Goal: Task Accomplishment & Management: Manage account settings

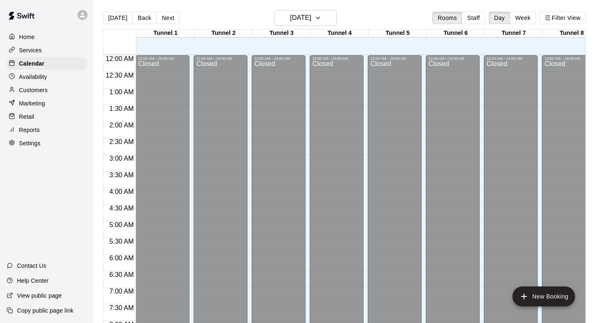
scroll to position [494, 0]
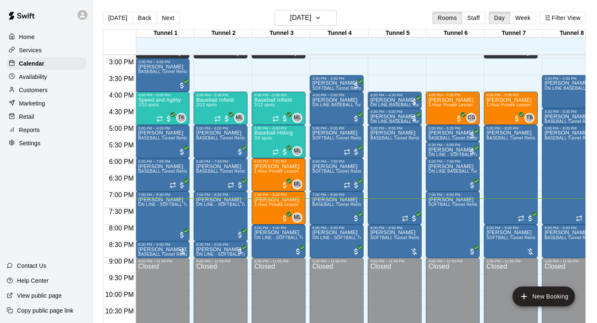
click at [53, 87] on div "Customers" at bounding box center [47, 90] width 80 height 12
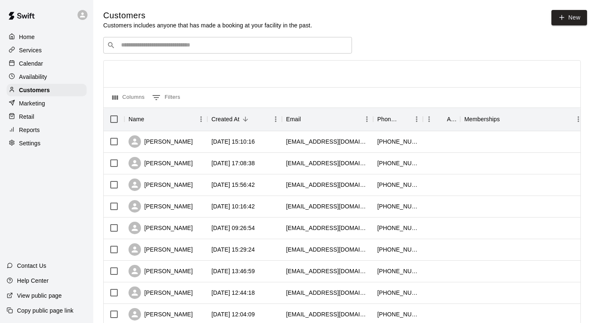
click at [149, 49] on div "​ ​" at bounding box center [227, 45] width 249 height 17
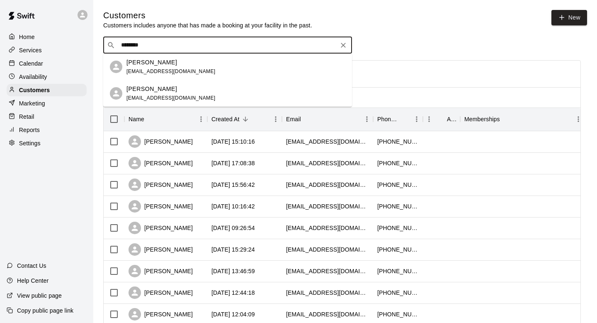
type input "******"
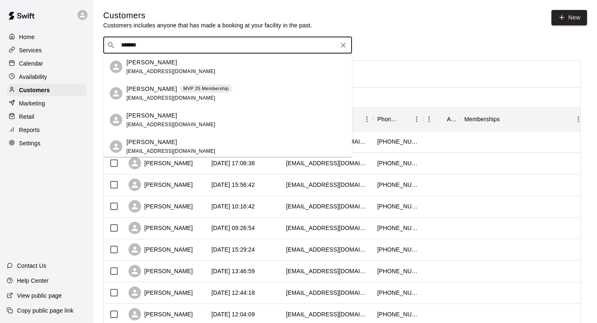
click at [144, 95] on span "drew_trujillo@yahoo.com" at bounding box center [170, 98] width 89 height 6
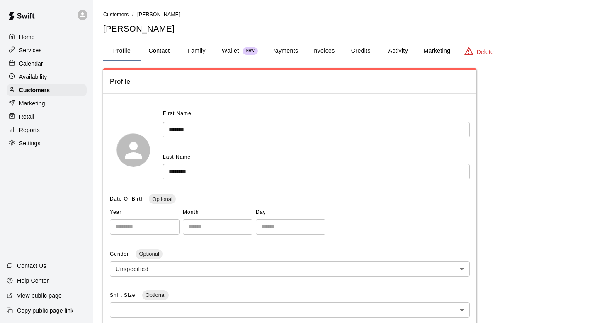
click at [374, 61] on div "Profile Contact Family Wallet New Payments Invoices Credits Activity Marketing …" at bounding box center [345, 51] width 484 height 20
click at [367, 52] on button "Credits" at bounding box center [360, 51] width 37 height 20
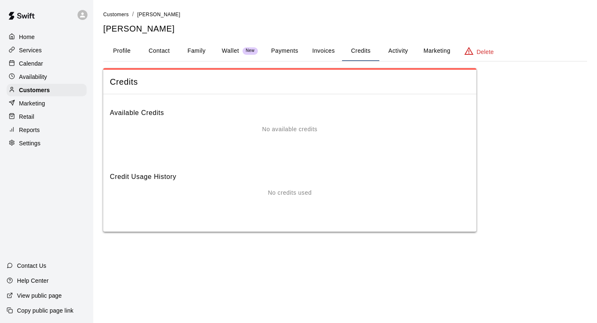
click at [401, 49] on button "Activity" at bounding box center [397, 51] width 37 height 20
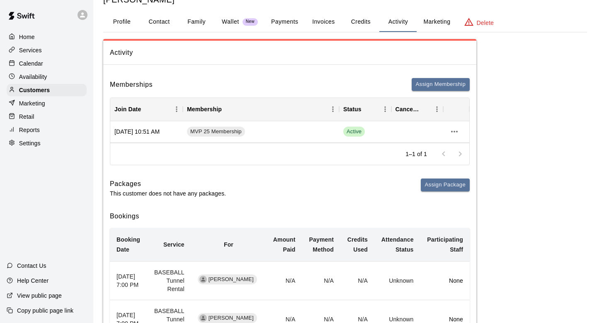
scroll to position [29, 0]
click at [292, 25] on button "Payments" at bounding box center [285, 22] width 40 height 20
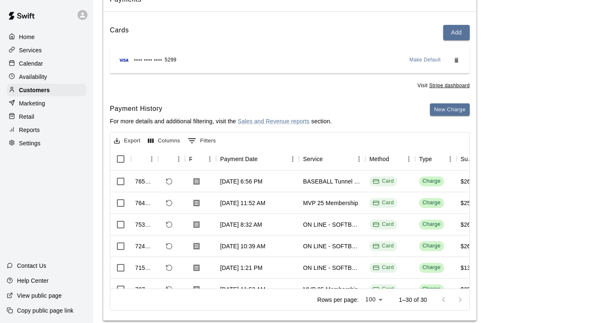
scroll to position [0, 0]
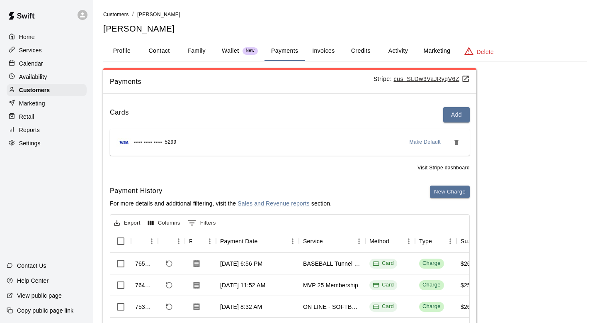
click at [401, 52] on button "Activity" at bounding box center [397, 51] width 37 height 20
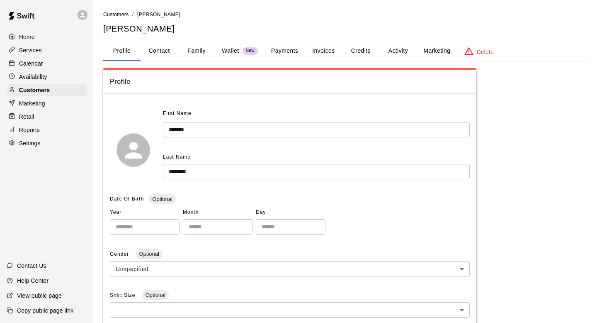
click at [371, 46] on button "Credits" at bounding box center [360, 51] width 37 height 20
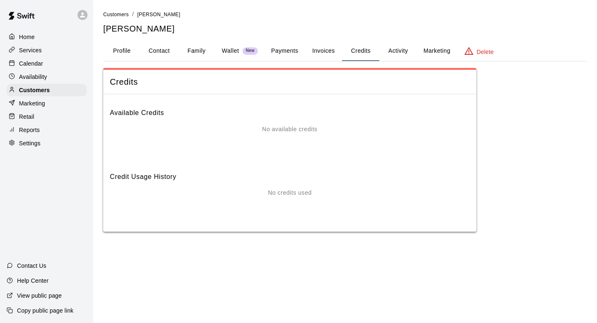
click at [396, 50] on button "Activity" at bounding box center [397, 51] width 37 height 20
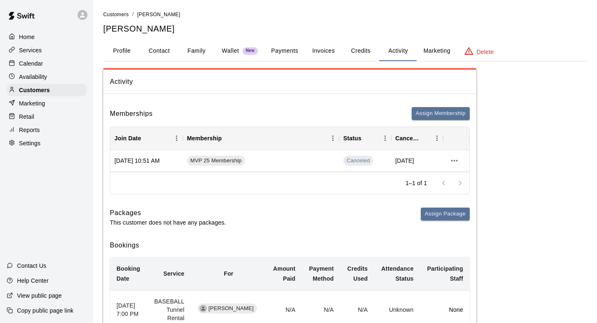
click at [206, 54] on button "Family" at bounding box center [196, 51] width 37 height 20
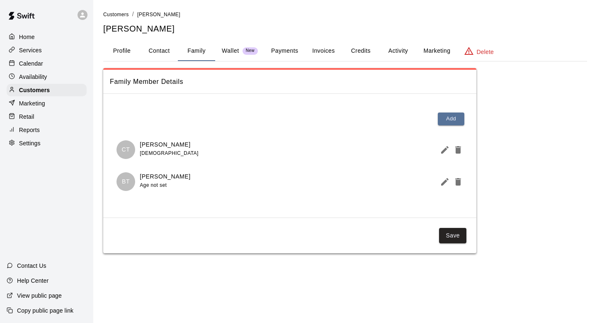
click at [277, 45] on button "Payments" at bounding box center [285, 51] width 40 height 20
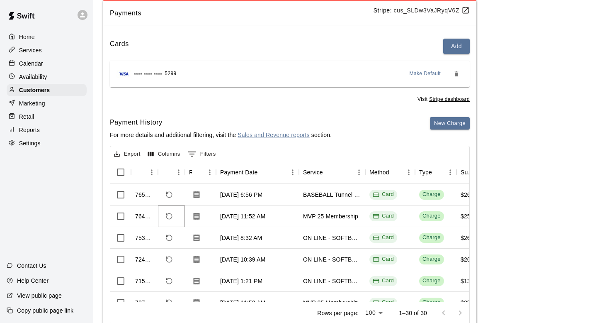
click at [170, 215] on icon "Refund payment" at bounding box center [168, 215] width 7 height 7
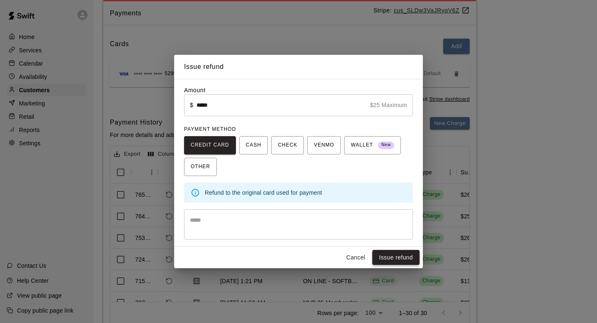
click at [389, 260] on button "Issue refund" at bounding box center [395, 257] width 47 height 15
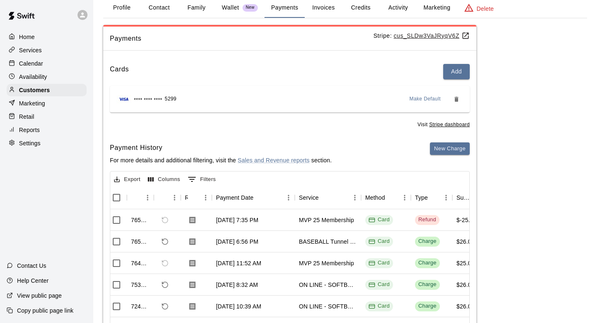
scroll to position [41, 0]
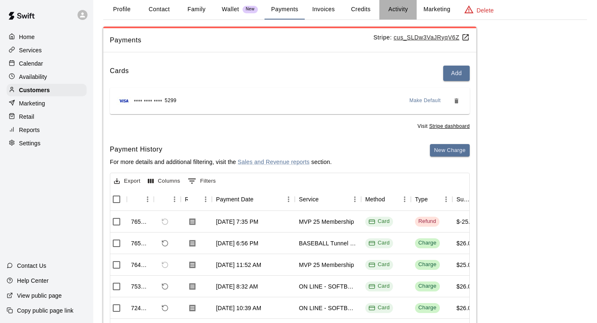
click at [401, 6] on button "Activity" at bounding box center [397, 10] width 37 height 20
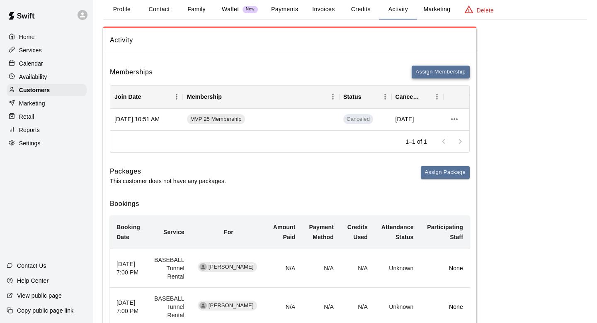
click at [438, 68] on button "Assign Membership" at bounding box center [441, 72] width 58 height 13
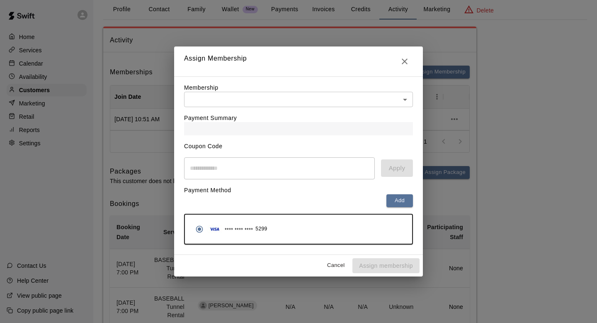
click at [328, 113] on div "Payment Summary" at bounding box center [298, 121] width 229 height 28
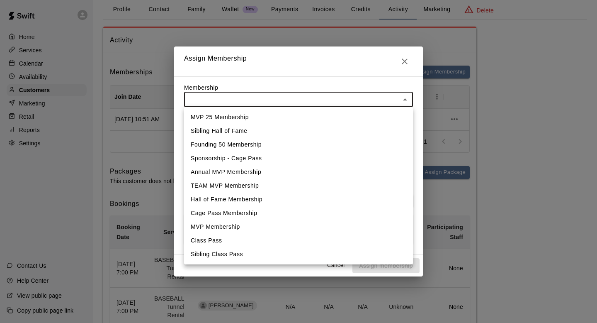
click at [332, 95] on body "Home Services Calendar Availability Customers Marketing Retail Reports Settings…" at bounding box center [298, 321] width 597 height 724
click at [272, 211] on li "Cage Pass Membership" at bounding box center [298, 213] width 229 height 14
type input "**********"
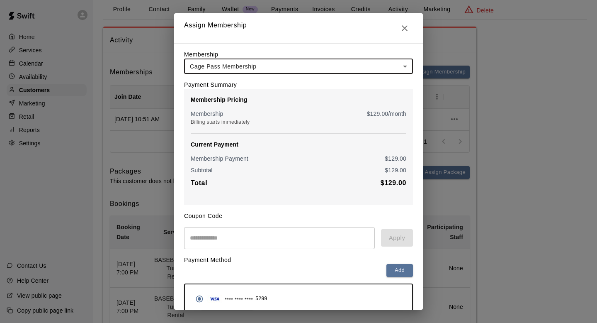
scroll to position [36, 0]
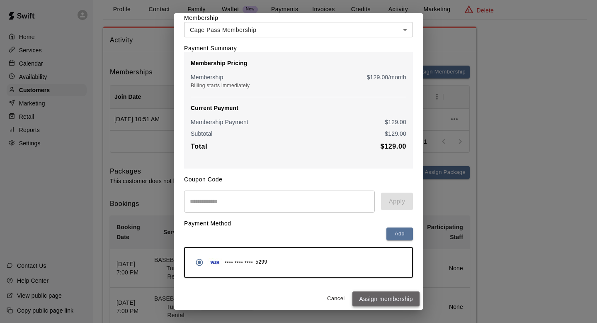
click at [371, 298] on button "Assign membership" at bounding box center [386, 298] width 67 height 15
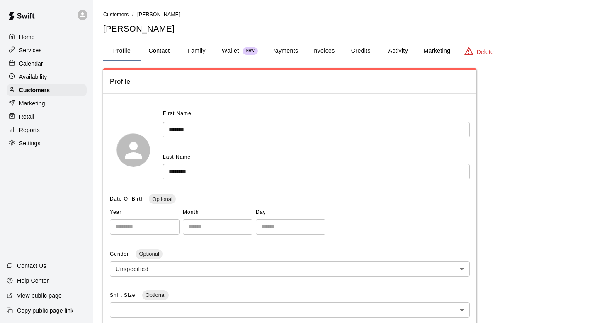
click at [395, 51] on button "Activity" at bounding box center [397, 51] width 37 height 20
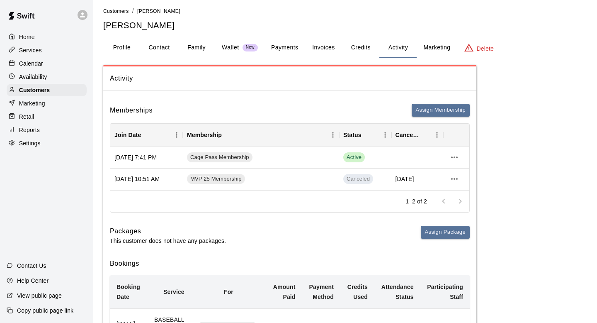
scroll to position [1, 0]
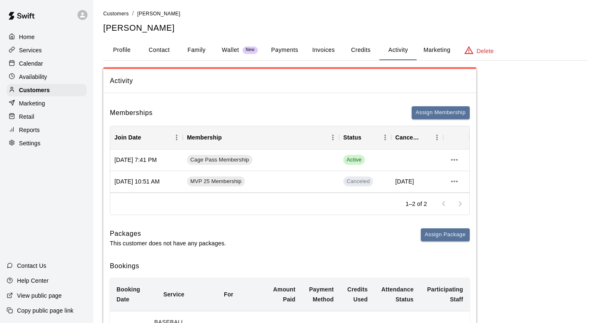
click at [292, 51] on button "Payments" at bounding box center [285, 50] width 40 height 20
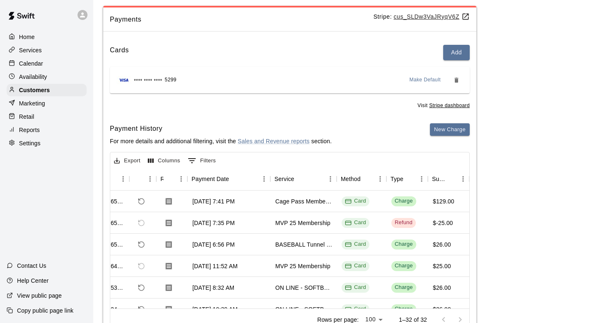
scroll to position [0, 29]
click at [56, 68] on div "Calendar" at bounding box center [47, 63] width 80 height 12
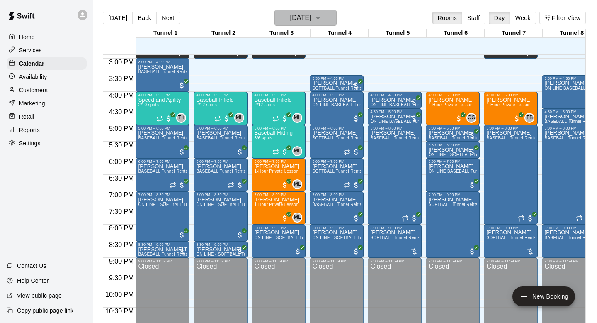
click at [311, 17] on h6 "[DATE]" at bounding box center [300, 18] width 21 height 12
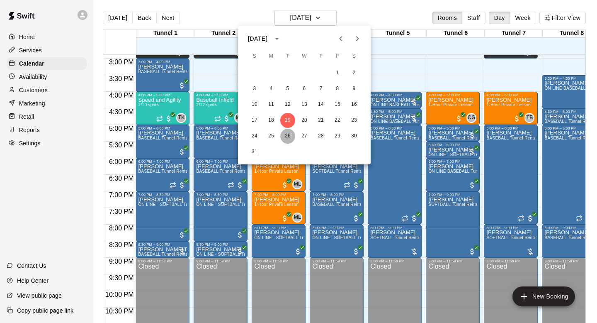
click at [288, 139] on button "26" at bounding box center [287, 136] width 15 height 15
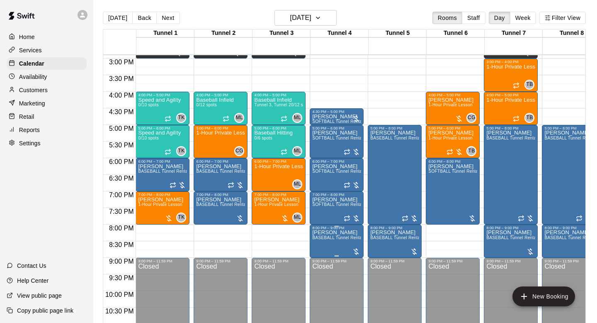
click at [333, 232] on p "Darryn Lane" at bounding box center [336, 232] width 49 height 0
click at [321, 242] on icon "edit" at bounding box center [320, 241] width 7 height 7
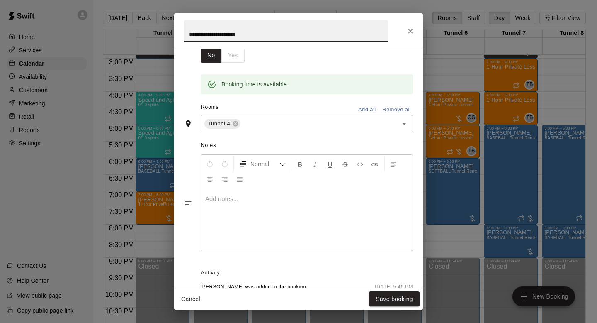
scroll to position [204, 0]
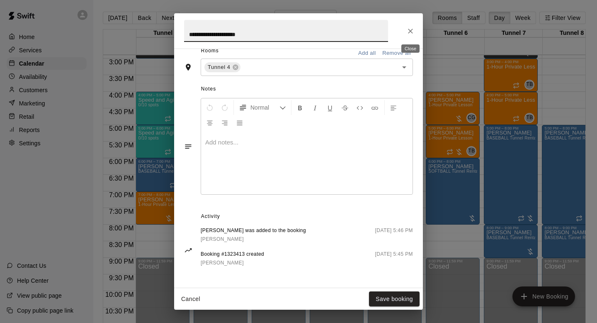
click at [408, 34] on icon "Close" at bounding box center [410, 31] width 8 height 8
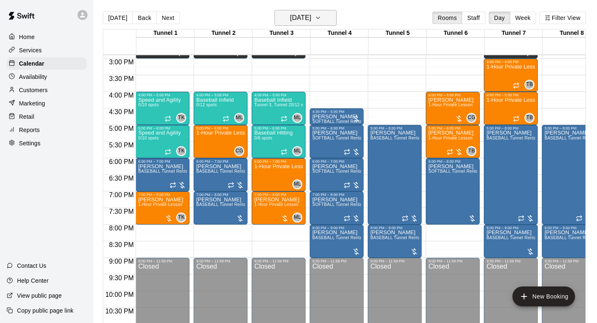
click at [311, 21] on h6 "Tuesday Aug 26" at bounding box center [300, 18] width 21 height 12
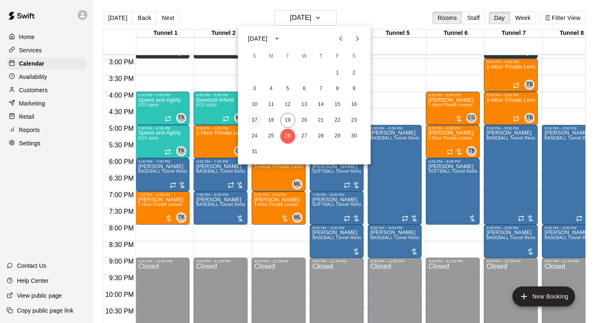
click at [253, 117] on button "17" at bounding box center [254, 120] width 15 height 15
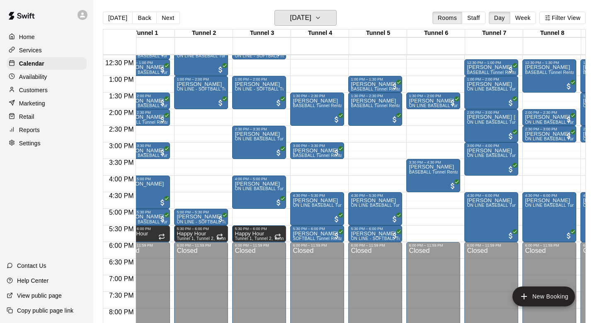
scroll to position [0, 19]
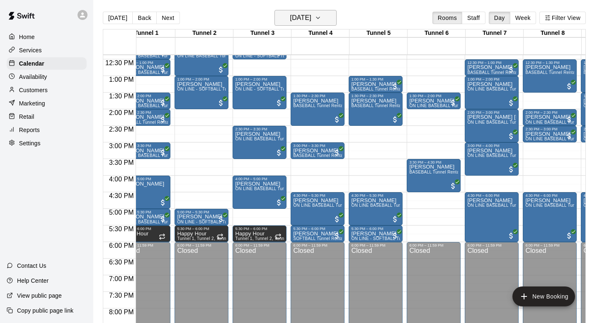
click at [311, 16] on h6 "Sunday Aug 17" at bounding box center [300, 18] width 21 height 12
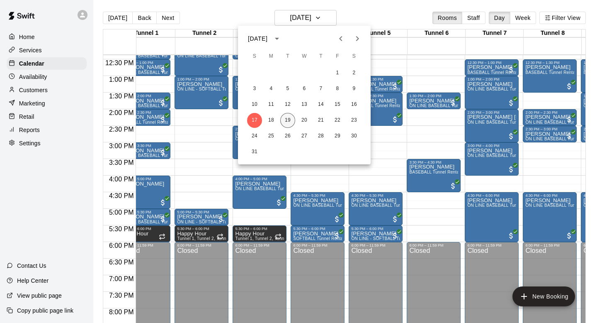
click at [284, 117] on button "19" at bounding box center [287, 120] width 15 height 15
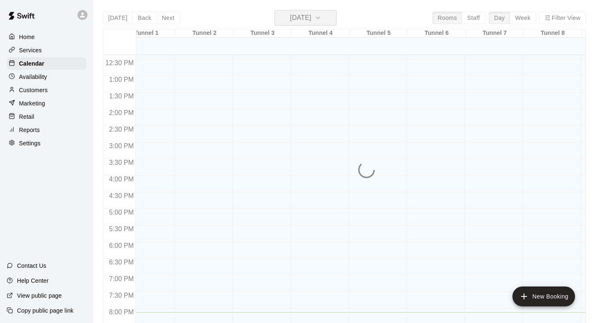
click at [311, 14] on h6 "[DATE]" at bounding box center [300, 18] width 21 height 12
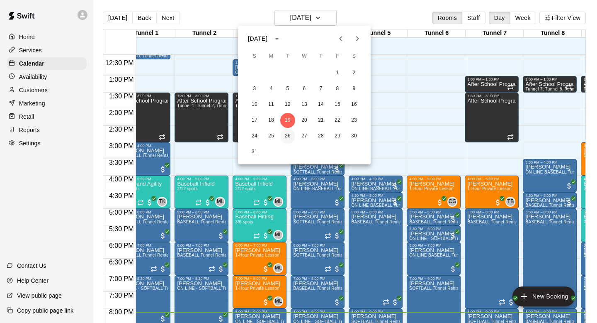
click at [285, 134] on button "26" at bounding box center [287, 136] width 15 height 15
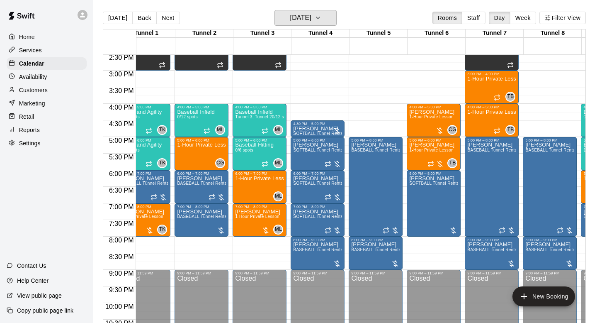
scroll to position [489, 19]
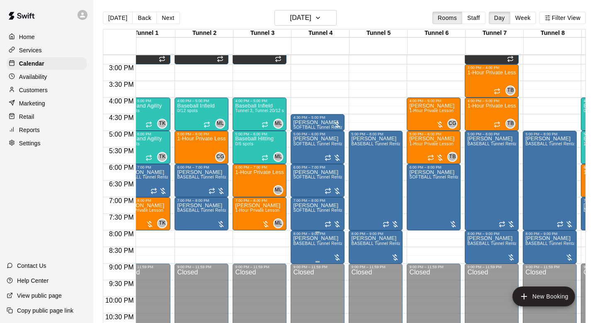
click at [305, 238] on p "Darryn Lane" at bounding box center [317, 238] width 49 height 0
click at [304, 244] on icon "edit" at bounding box center [301, 246] width 7 height 7
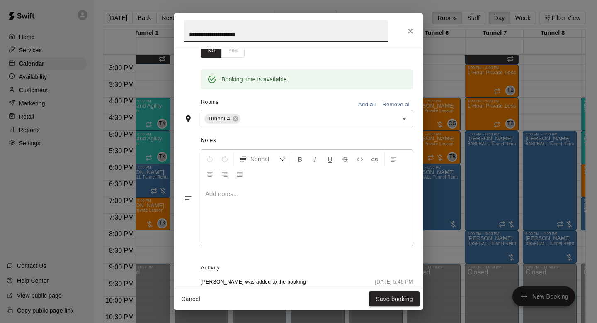
scroll to position [204, 0]
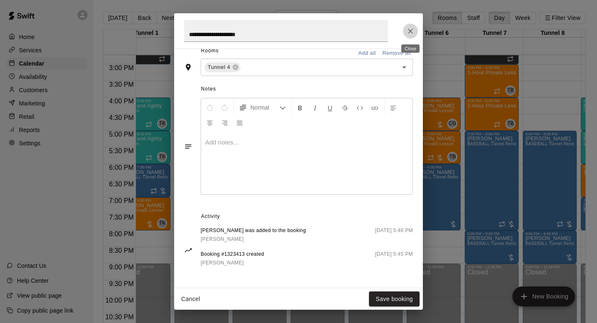
click at [407, 32] on icon "Close" at bounding box center [410, 31] width 8 height 8
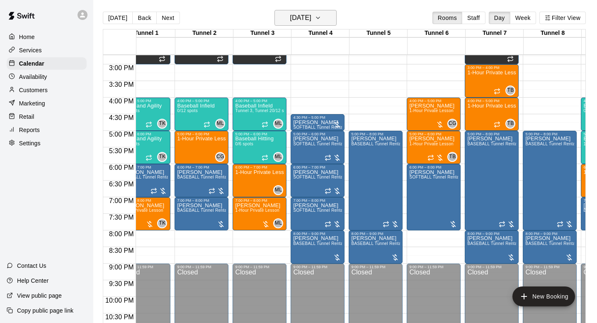
click at [310, 20] on h6 "Tuesday Aug 26" at bounding box center [300, 18] width 21 height 12
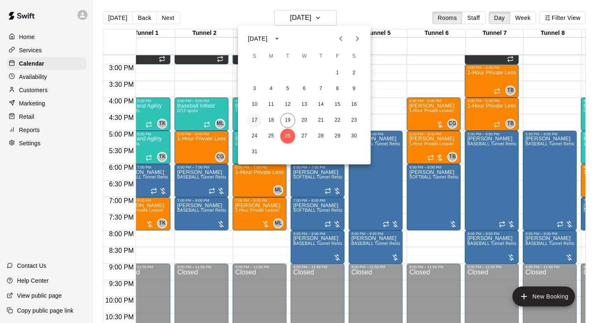
click at [260, 120] on button "17" at bounding box center [254, 120] width 15 height 15
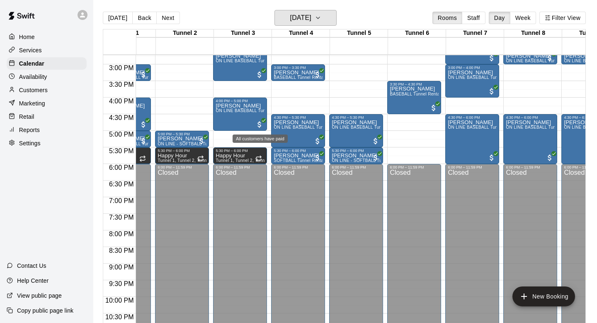
scroll to position [489, 95]
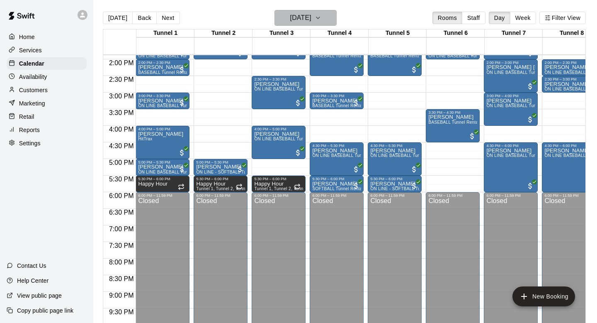
click at [297, 17] on h6 "Sunday Aug 17" at bounding box center [300, 18] width 21 height 12
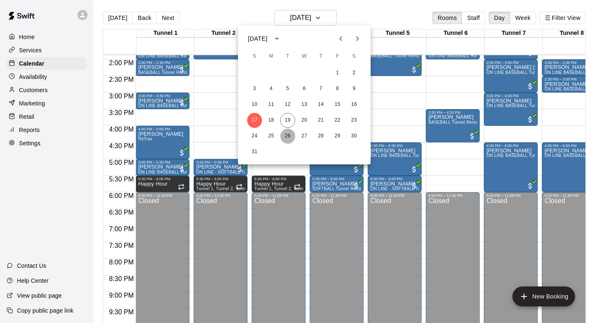
click at [287, 135] on button "26" at bounding box center [287, 136] width 15 height 15
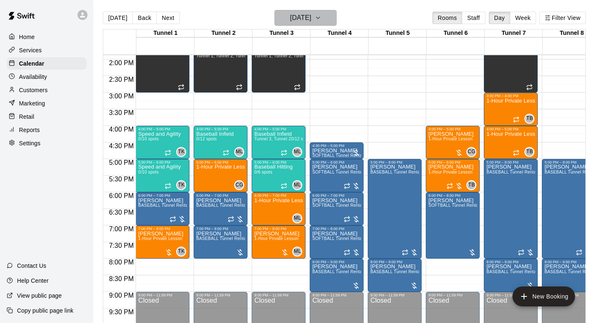
click at [290, 19] on h6 "Tuesday Aug 26" at bounding box center [300, 18] width 21 height 12
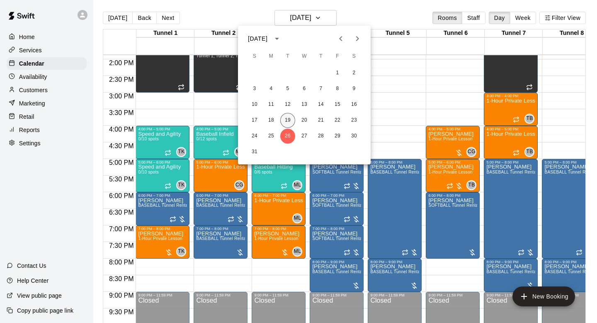
click at [287, 120] on button "19" at bounding box center [287, 120] width 15 height 15
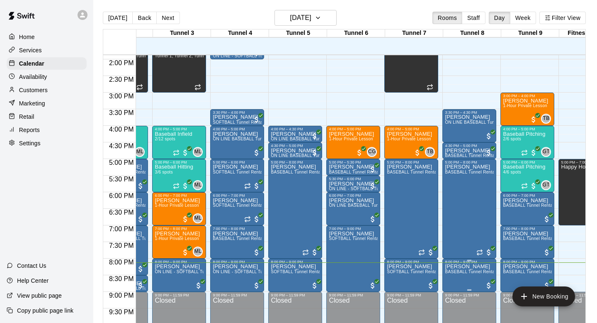
click at [457, 268] on icon "edit" at bounding box center [454, 268] width 10 height 10
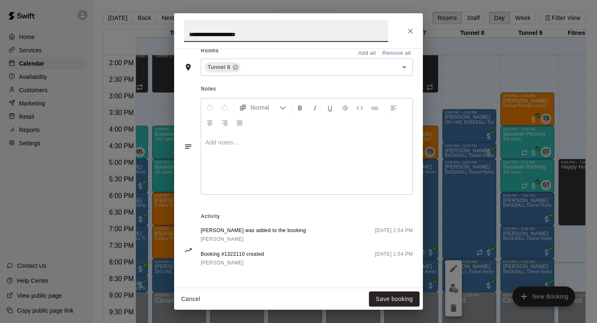
click at [411, 34] on icon "Close" at bounding box center [410, 31] width 8 height 8
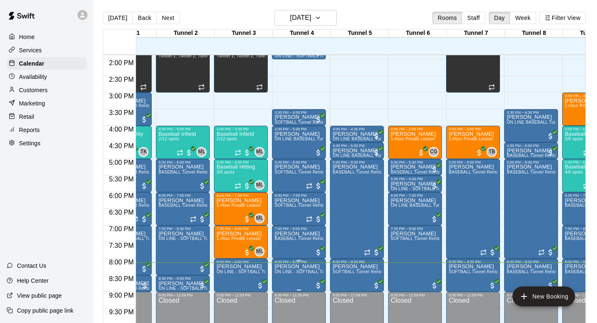
click at [294, 272] on span "ON LINE - SOFTBALL Tunnel 1-6 Rental" at bounding box center [315, 271] width 80 height 5
click at [285, 271] on icon "edit" at bounding box center [283, 268] width 10 height 10
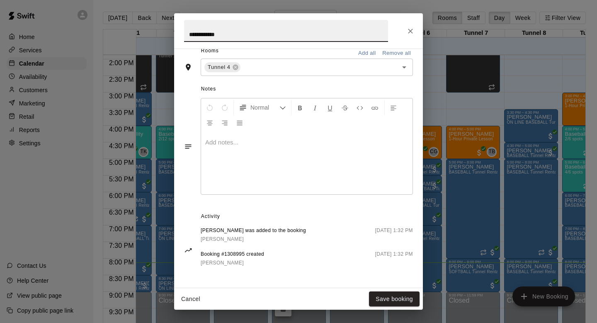
click at [411, 30] on icon "Close" at bounding box center [410, 31] width 8 height 8
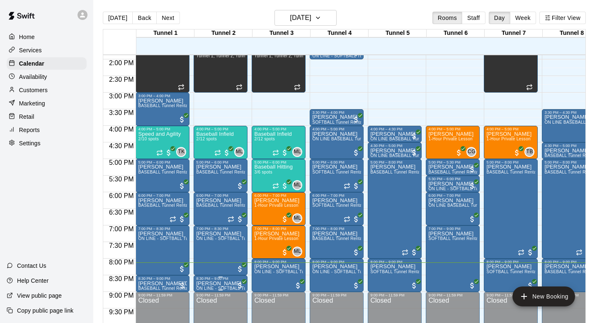
click at [216, 283] on p "[PERSON_NAME]" at bounding box center [220, 283] width 49 height 0
click at [207, 270] on icon "edit" at bounding box center [205, 268] width 10 height 10
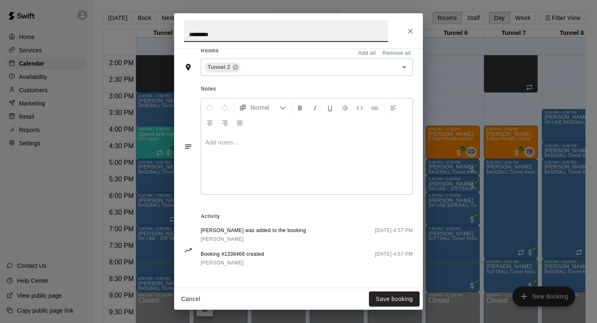
click at [406, 30] on icon "Close" at bounding box center [410, 31] width 8 height 8
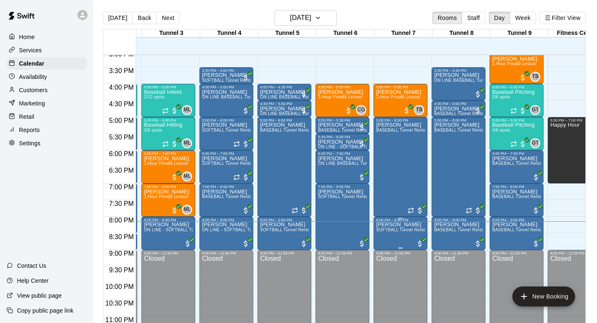
scroll to position [0, 113]
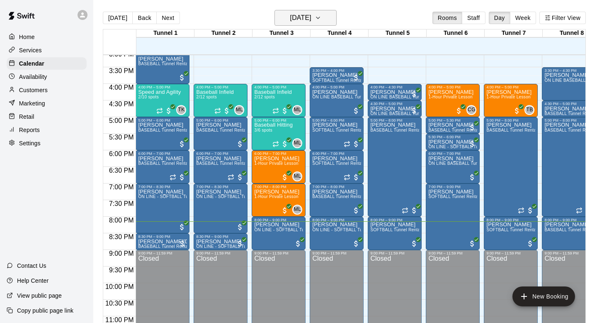
click at [302, 23] on h6 "[DATE]" at bounding box center [300, 18] width 21 height 12
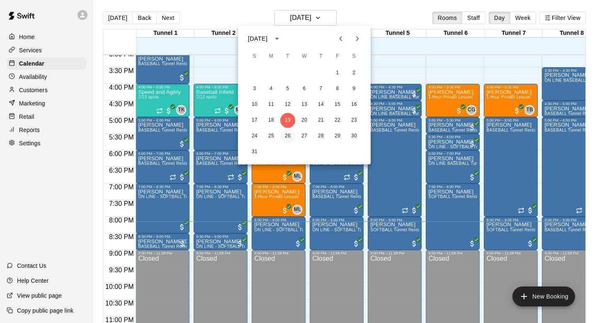
click at [289, 134] on button "26" at bounding box center [287, 136] width 15 height 15
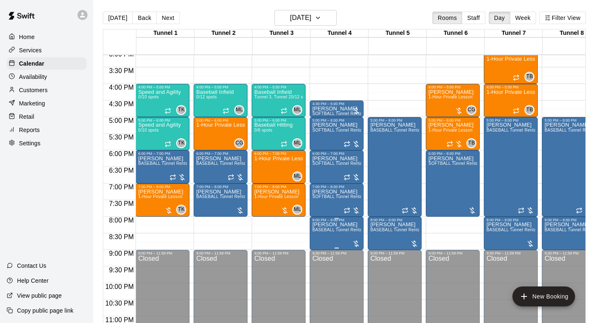
click at [336, 224] on p "Darryn Lane" at bounding box center [336, 224] width 49 height 0
click at [322, 236] on icon "edit" at bounding box center [321, 234] width 10 height 10
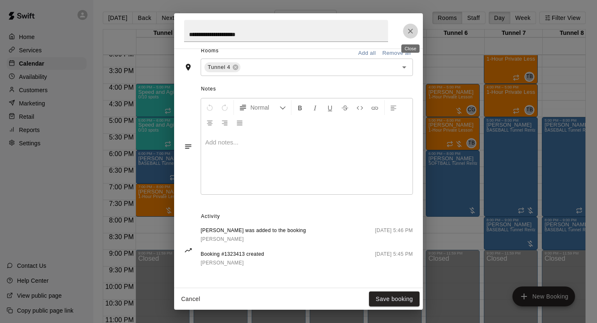
click at [408, 35] on button "Close" at bounding box center [410, 31] width 15 height 15
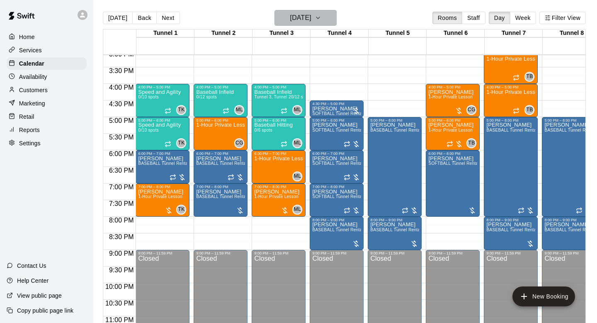
click at [311, 14] on h6 "Tuesday Aug 26" at bounding box center [300, 18] width 21 height 12
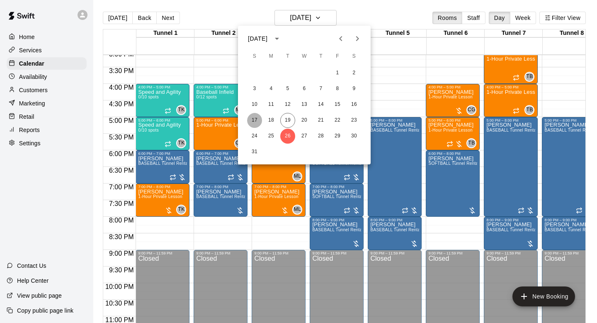
click at [254, 118] on button "17" at bounding box center [254, 120] width 15 height 15
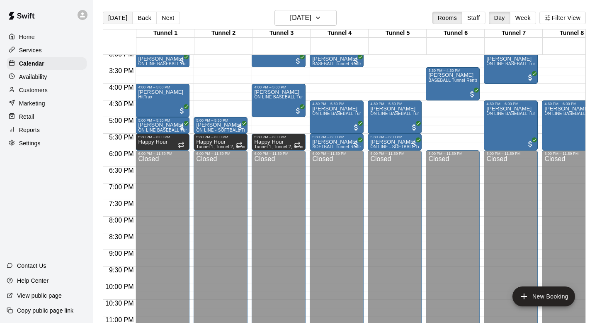
click at [124, 17] on button "[DATE]" at bounding box center [118, 18] width 30 height 12
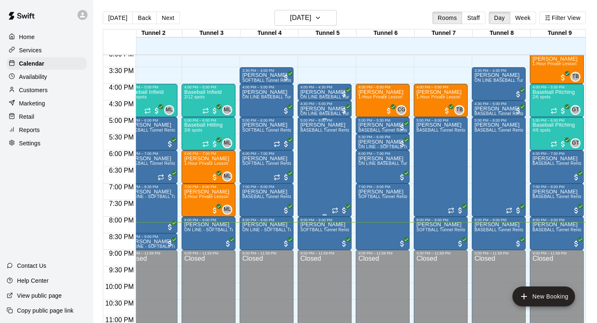
scroll to position [0, 77]
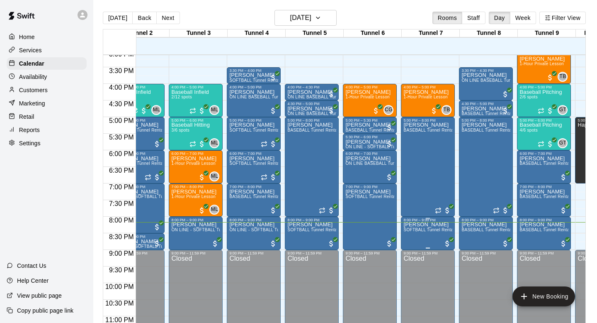
click at [418, 232] on button "edit" at bounding box center [412, 230] width 17 height 17
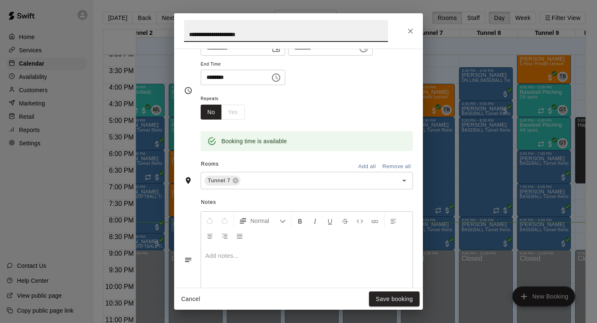
scroll to position [0, 0]
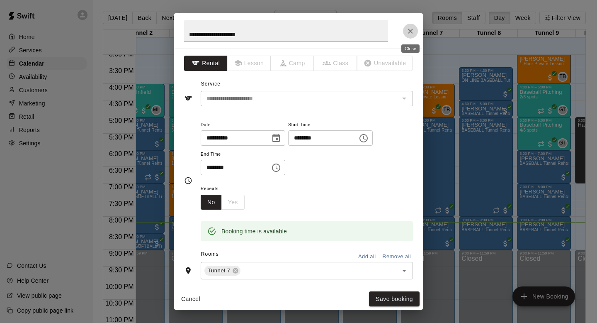
click at [413, 31] on icon "Close" at bounding box center [410, 31] width 8 height 8
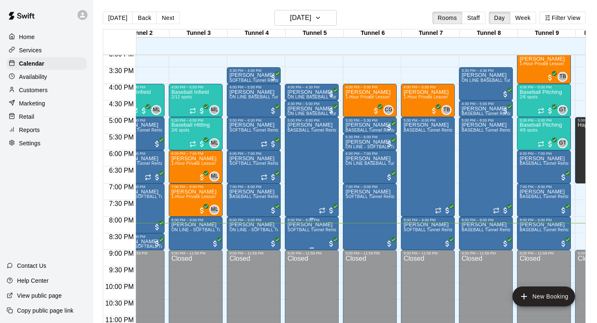
click at [298, 231] on icon "edit" at bounding box center [296, 231] width 10 height 10
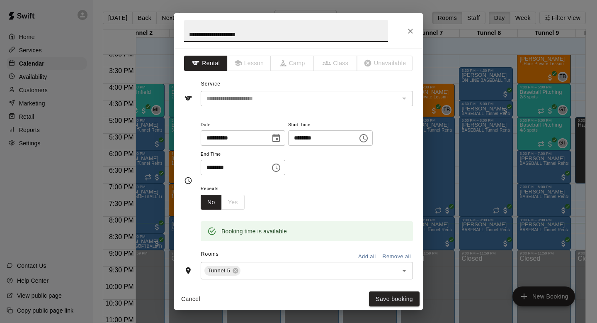
scroll to position [204, 0]
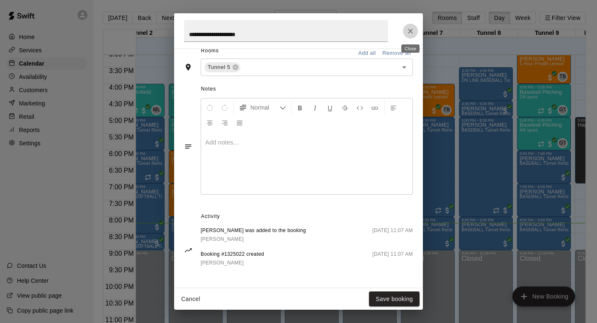
click at [412, 31] on icon "Close" at bounding box center [410, 31] width 8 height 8
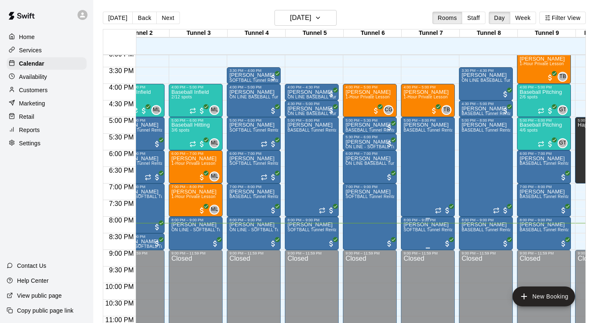
click at [410, 230] on icon "edit" at bounding box center [412, 231] width 10 height 10
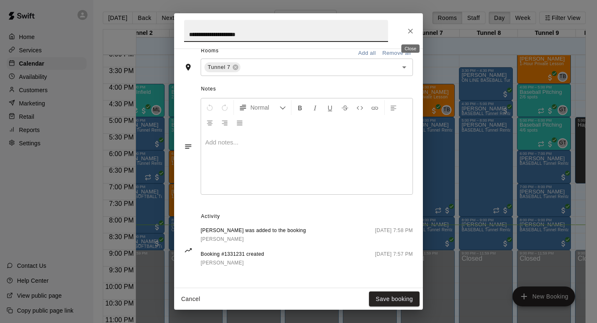
click at [410, 37] on button "Close" at bounding box center [410, 31] width 15 height 15
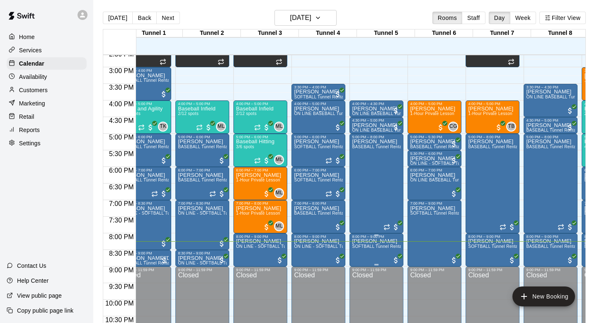
scroll to position [0, 23]
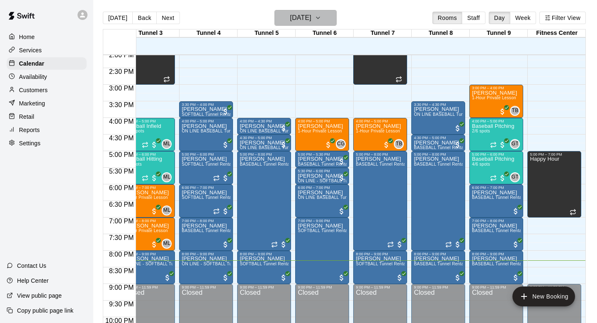
click at [300, 19] on h6 "[DATE]" at bounding box center [300, 18] width 21 height 12
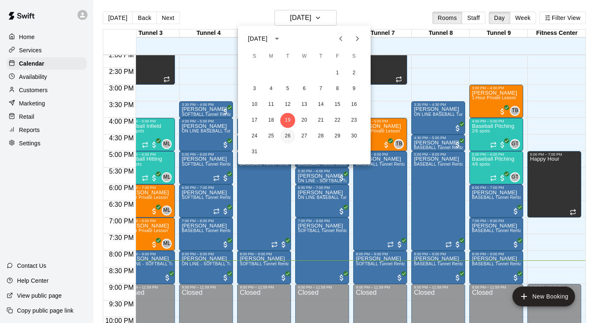
click at [289, 134] on button "26" at bounding box center [287, 136] width 15 height 15
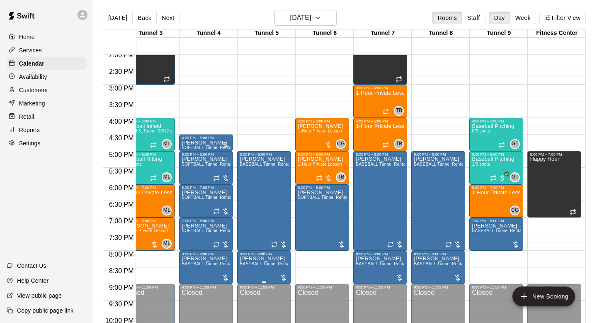
click at [265, 258] on p "Darryn Lane" at bounding box center [264, 258] width 49 height 0
click at [249, 283] on img "edit" at bounding box center [248, 287] width 10 height 10
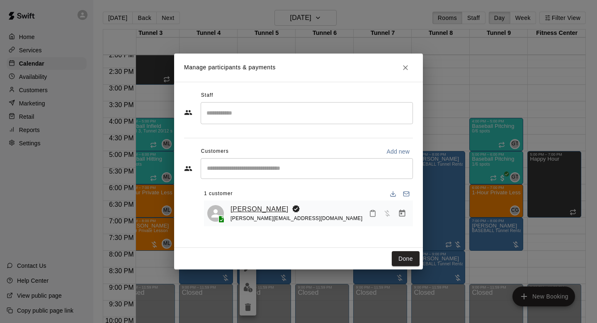
click at [246, 209] on link "Darryn Lane" at bounding box center [260, 209] width 58 height 11
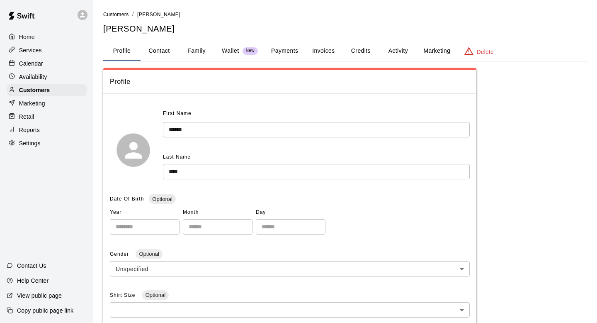
click at [199, 55] on button "Family" at bounding box center [196, 51] width 37 height 20
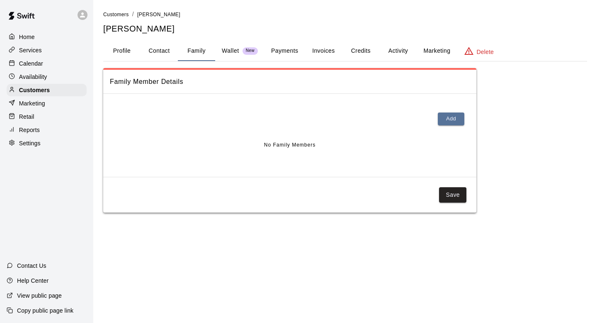
click at [172, 49] on button "Contact" at bounding box center [159, 51] width 37 height 20
select select "**"
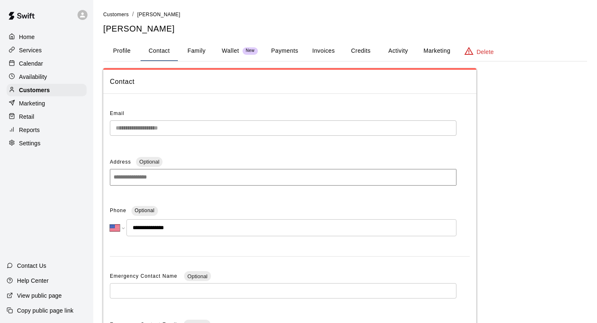
click at [61, 66] on div "Calendar" at bounding box center [47, 63] width 80 height 12
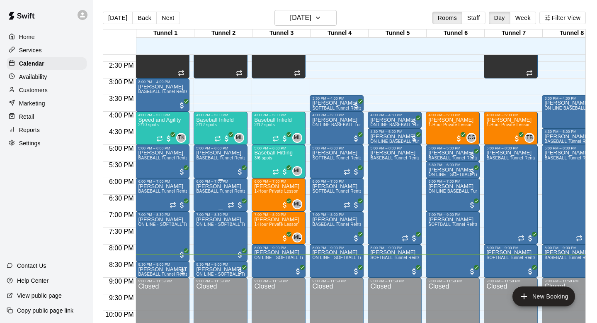
scroll to position [475, 0]
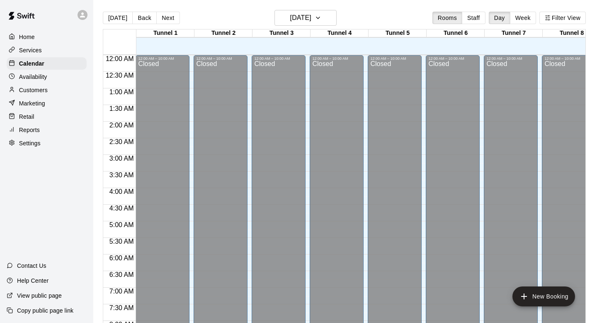
scroll to position [494, 0]
